Goal: Task Accomplishment & Management: Use online tool/utility

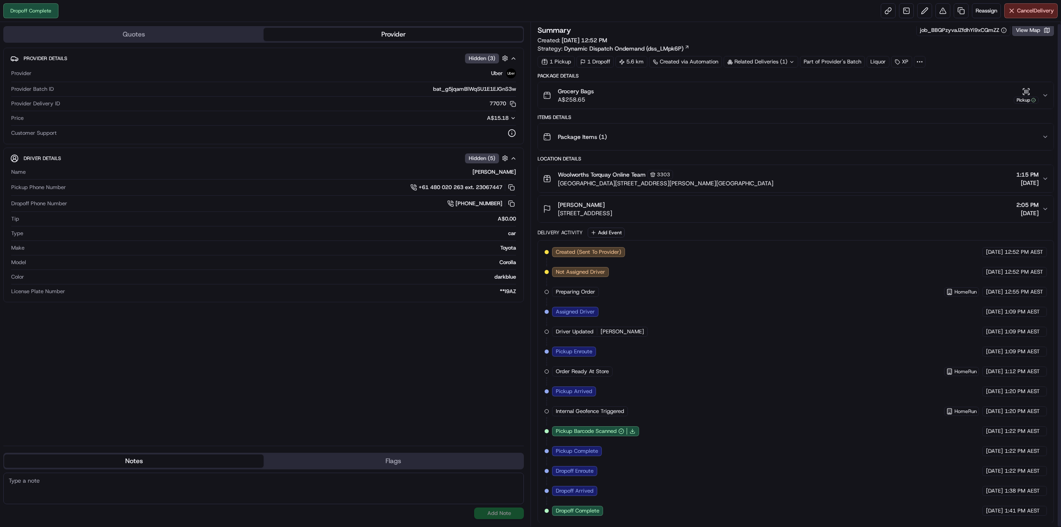
scroll to position [2, 0]
click at [961, 7] on link at bounding box center [961, 10] width 15 height 15
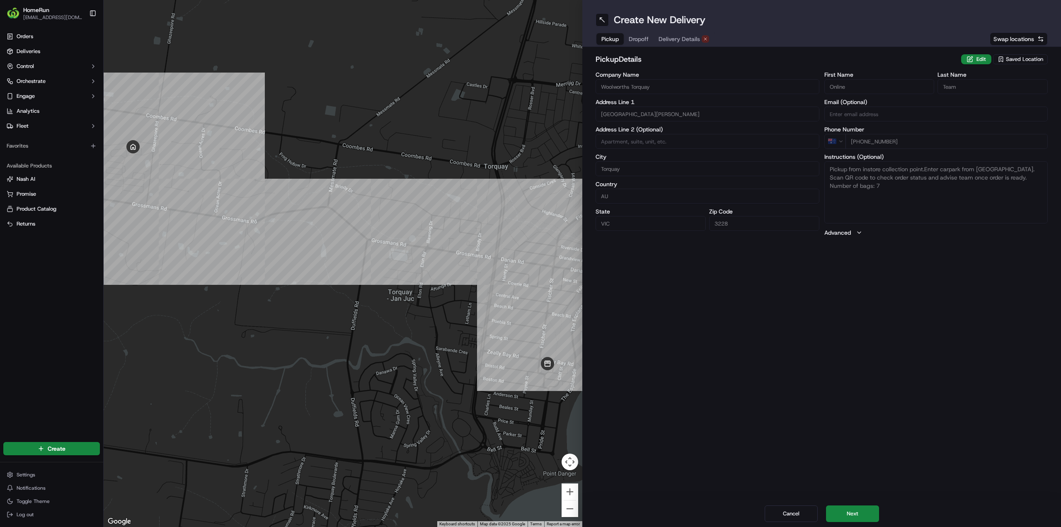
click at [646, 41] on span "Dropoff" at bounding box center [639, 39] width 20 height 8
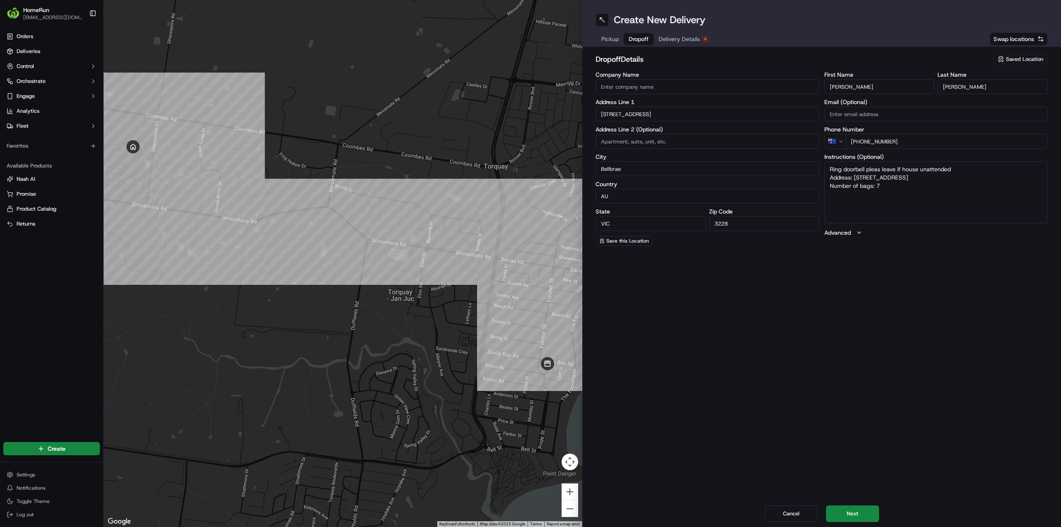
click at [670, 40] on span "Delivery Details" at bounding box center [679, 39] width 41 height 8
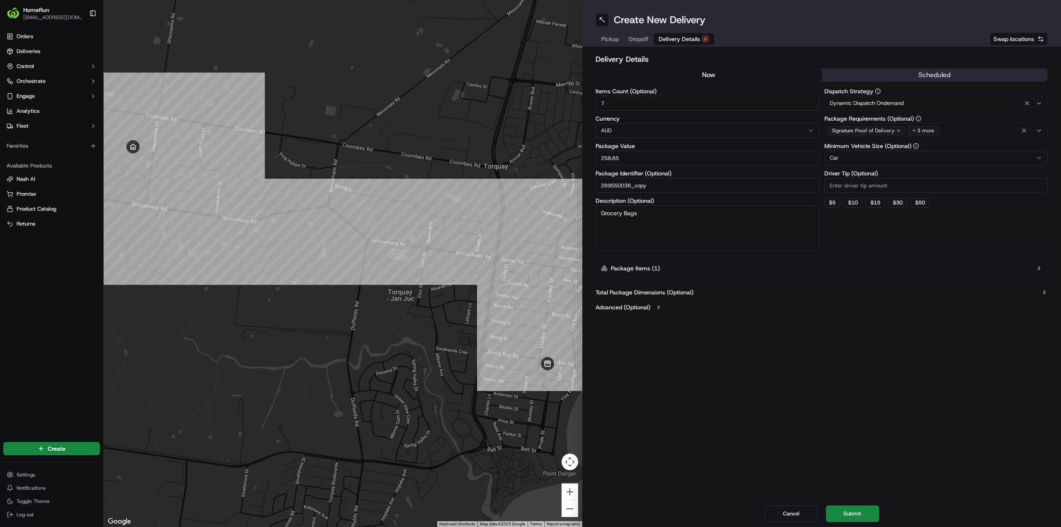
click at [672, 70] on button "now" at bounding box center [709, 75] width 226 height 12
click at [865, 515] on button "Submit" at bounding box center [852, 513] width 53 height 17
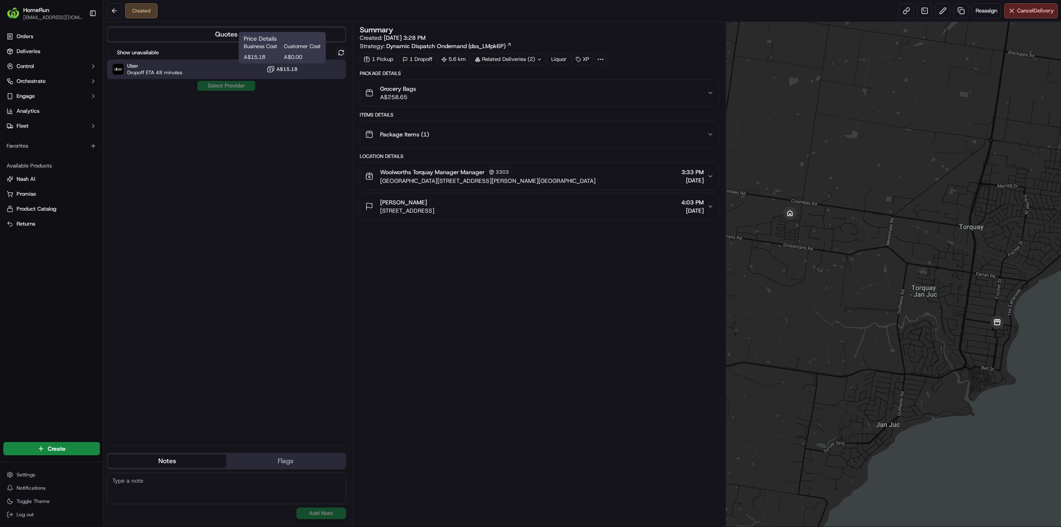
click at [277, 71] on span "A$15.18" at bounding box center [287, 69] width 21 height 7
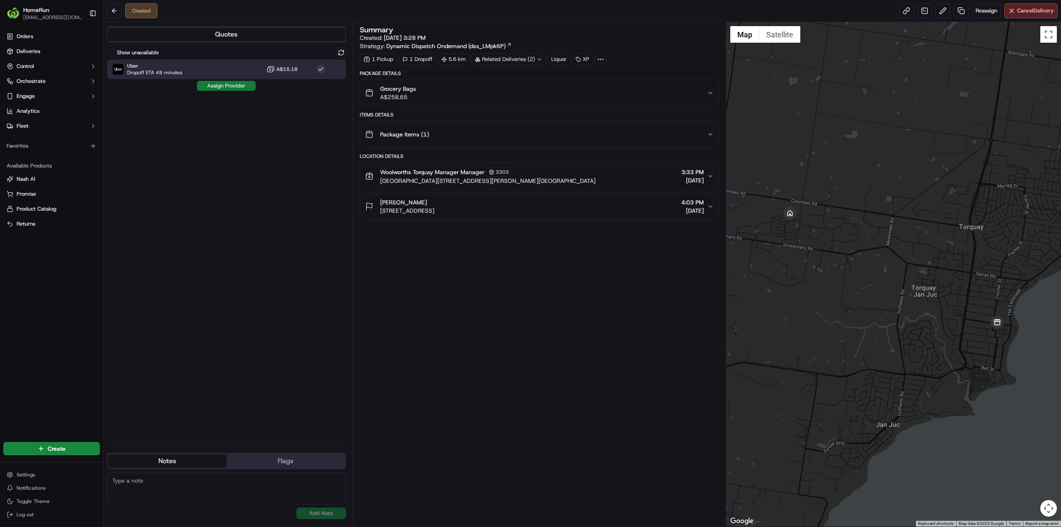
click at [238, 88] on button "Assign Provider" at bounding box center [226, 86] width 59 height 10
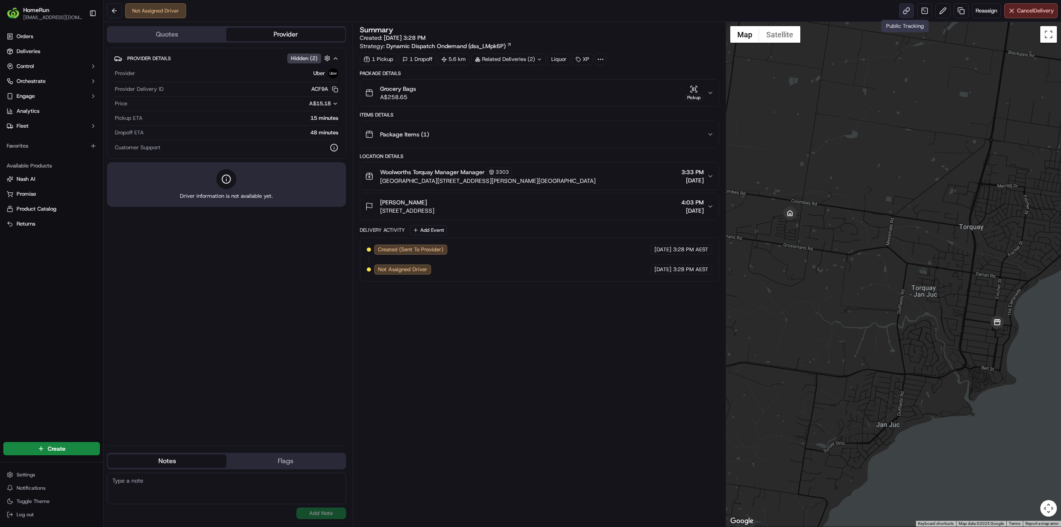
click at [902, 10] on link at bounding box center [906, 10] width 15 height 15
